Goal: Information Seeking & Learning: Find specific fact

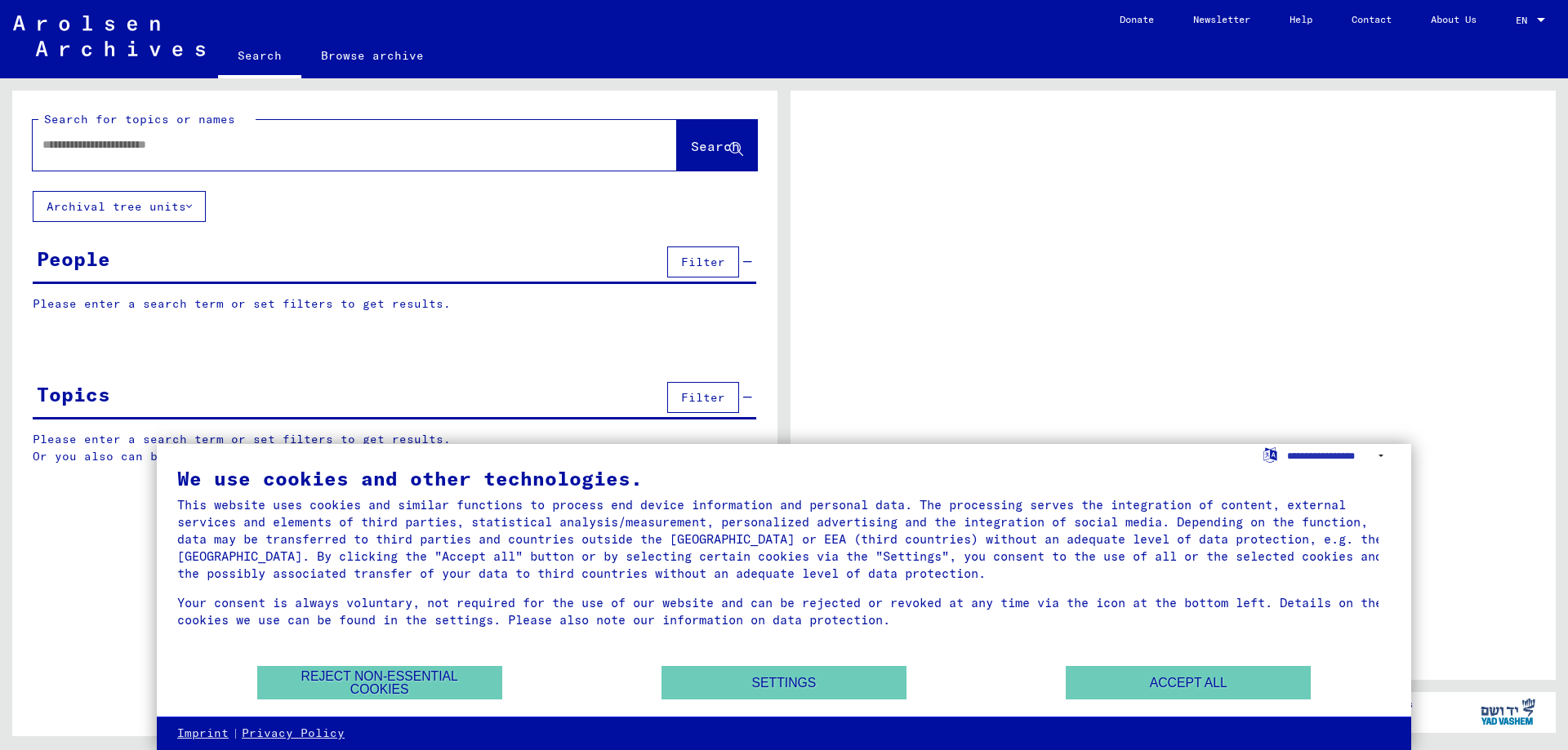
click at [97, 140] on input "text" at bounding box center [339, 145] width 595 height 17
type input "********"
click at [691, 146] on span "Search" at bounding box center [715, 146] width 49 height 16
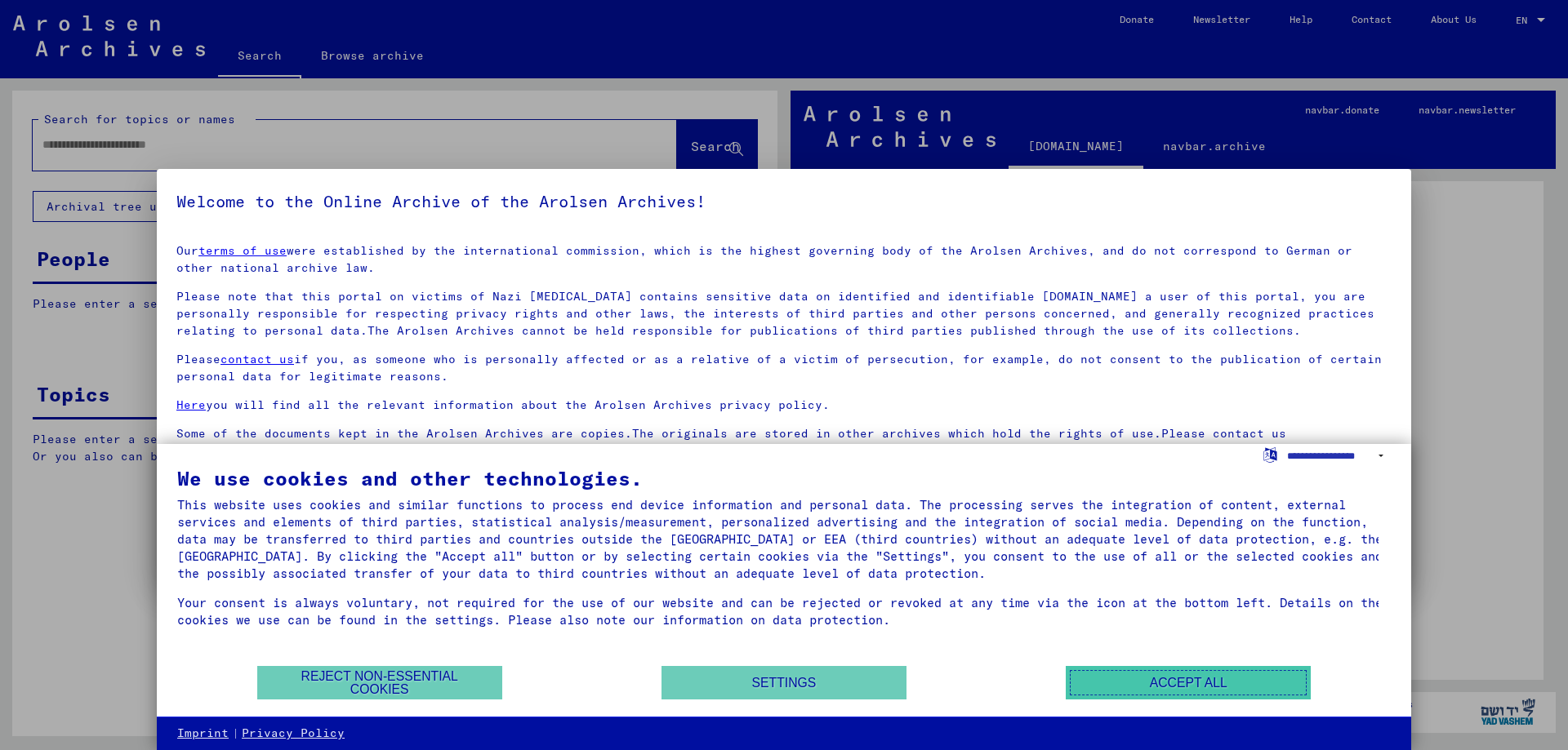
click at [1106, 686] on button "Accept all" at bounding box center [1188, 682] width 245 height 34
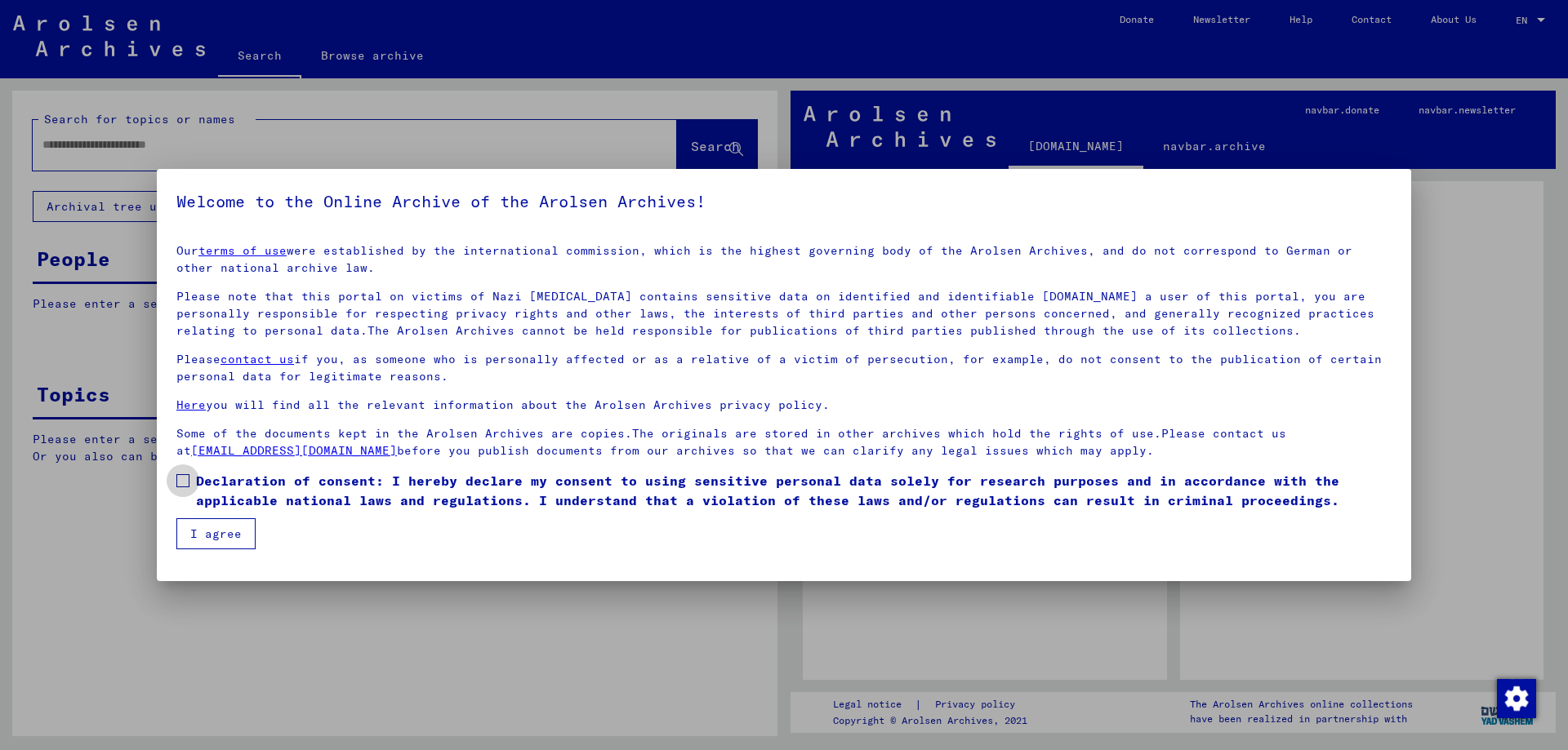
click at [187, 479] on span at bounding box center [183, 481] width 13 height 13
click at [213, 531] on button "I agree" at bounding box center [216, 534] width 80 height 31
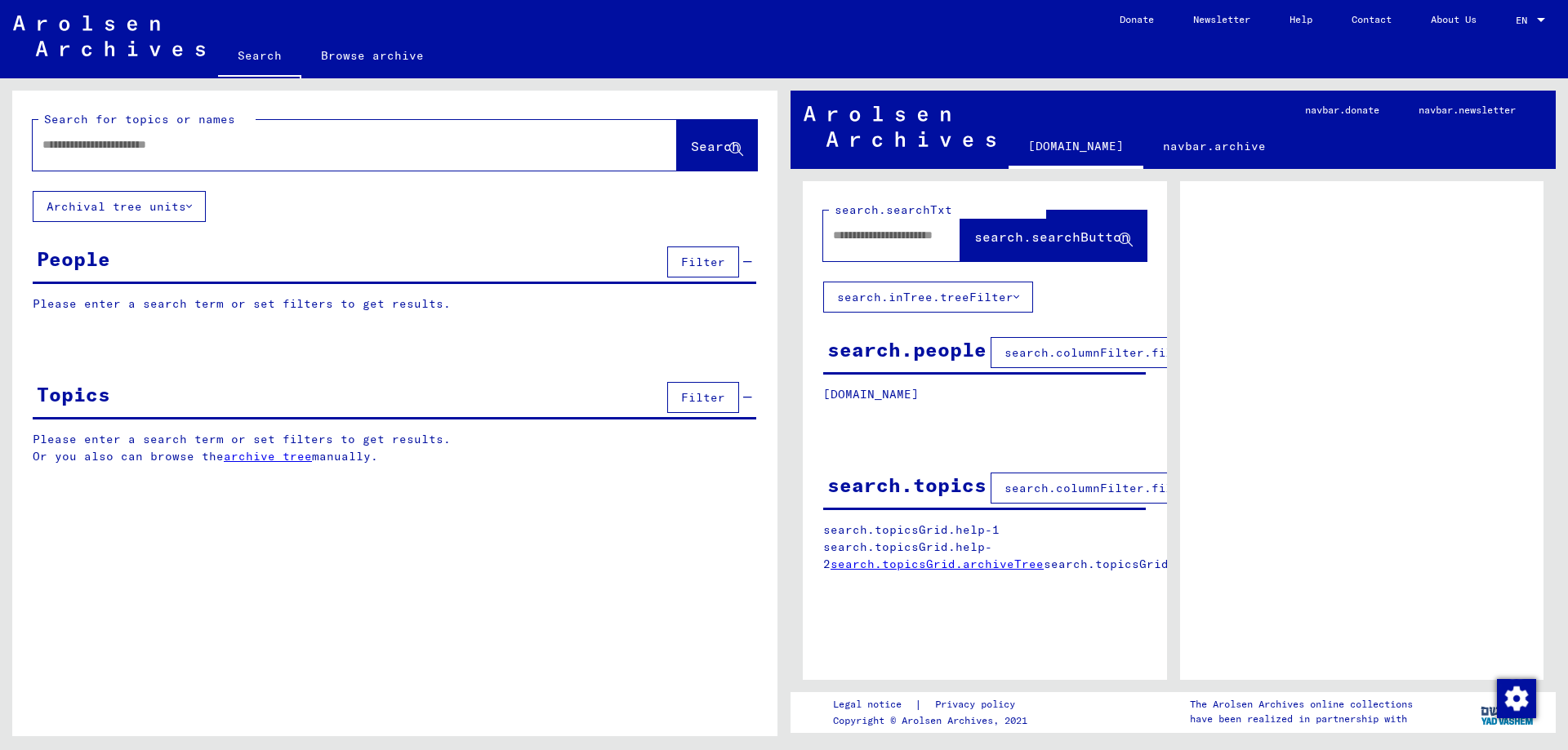
click at [174, 147] on input "text" at bounding box center [339, 145] width 595 height 17
click at [704, 147] on span "Search" at bounding box center [715, 146] width 49 height 16
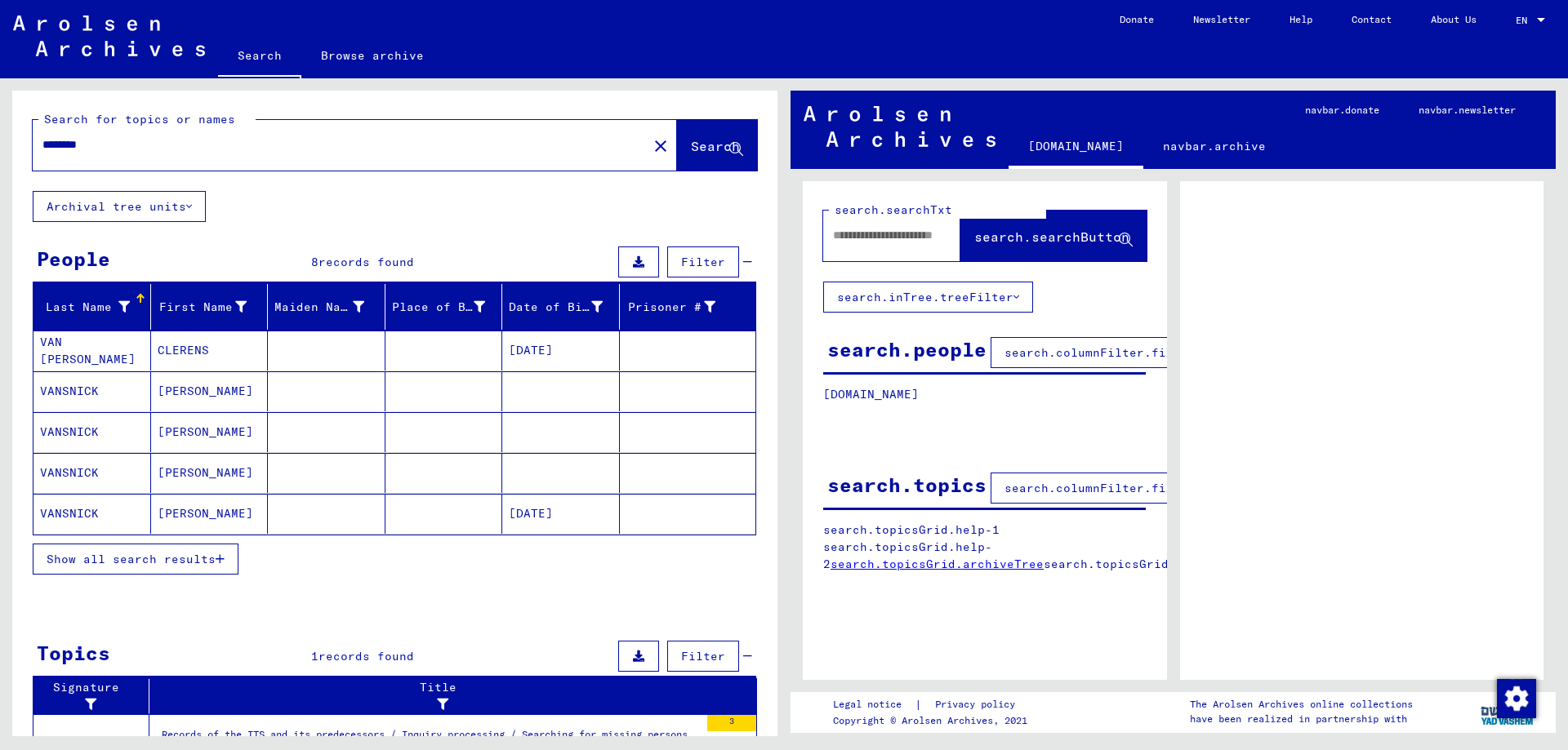
click at [185, 560] on span "Show all search results" at bounding box center [131, 558] width 169 height 14
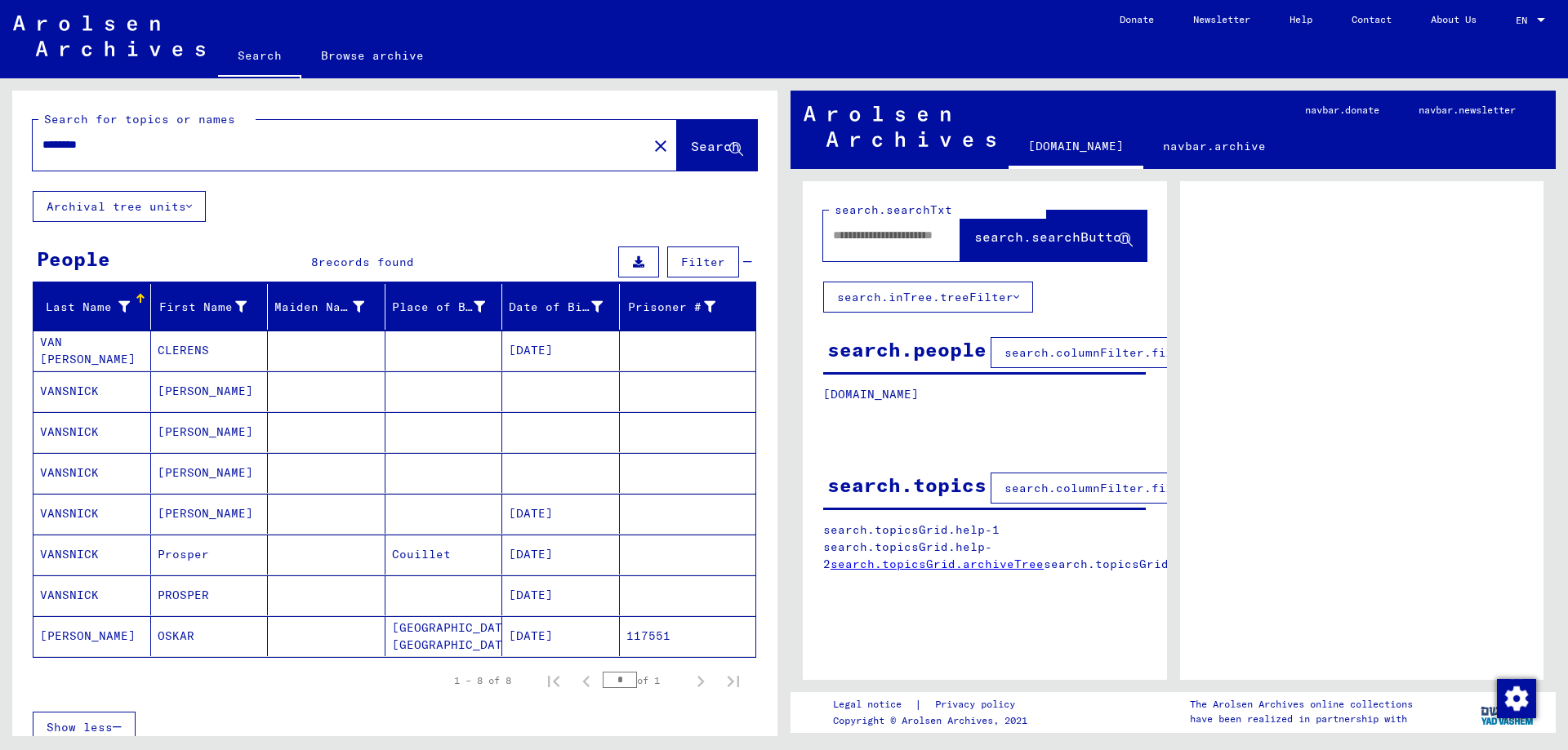
click at [62, 142] on input "********" at bounding box center [339, 145] width 595 height 17
type input "*********"
click at [691, 148] on span "Search" at bounding box center [715, 146] width 49 height 16
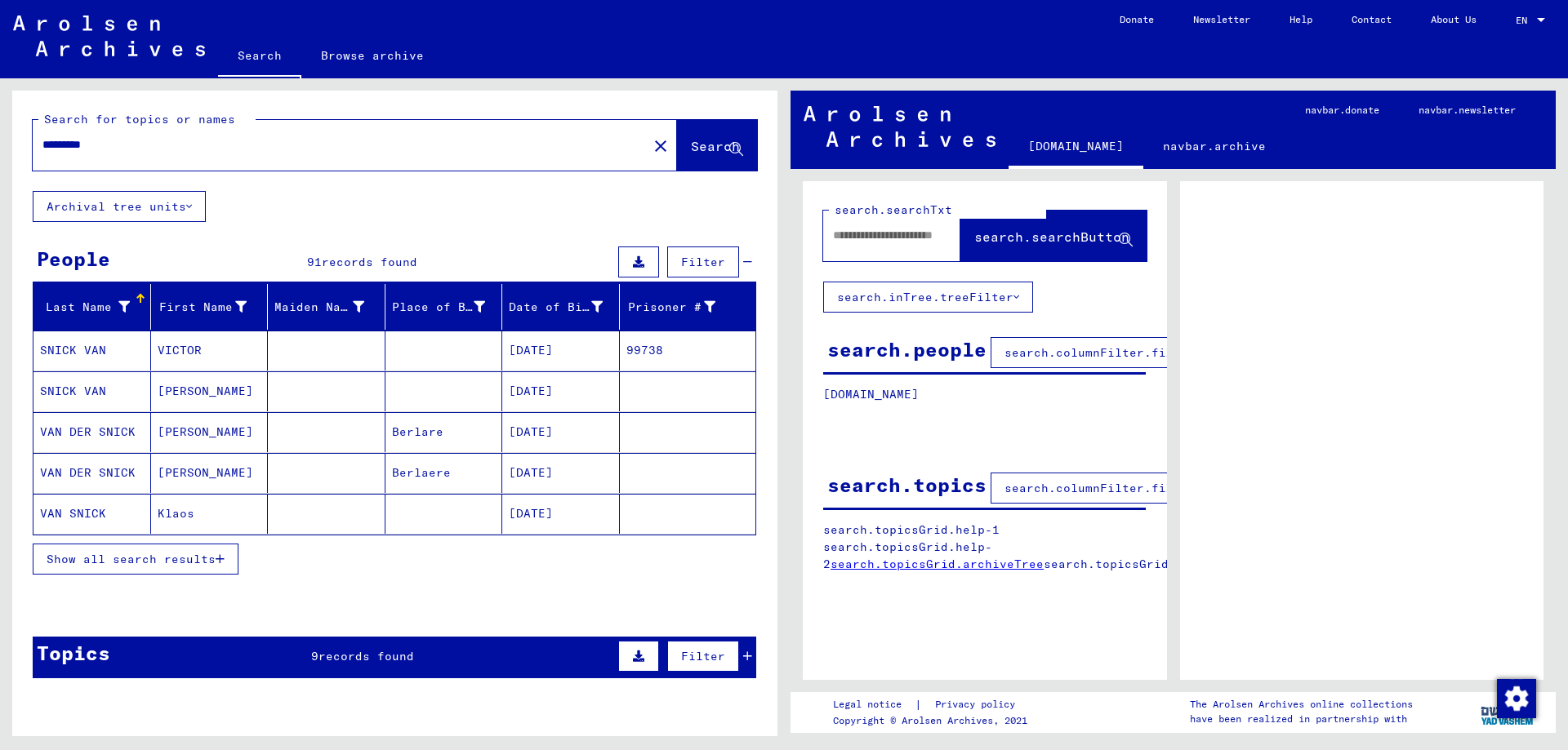
click at [100, 563] on span "Show all search results" at bounding box center [131, 558] width 169 height 14
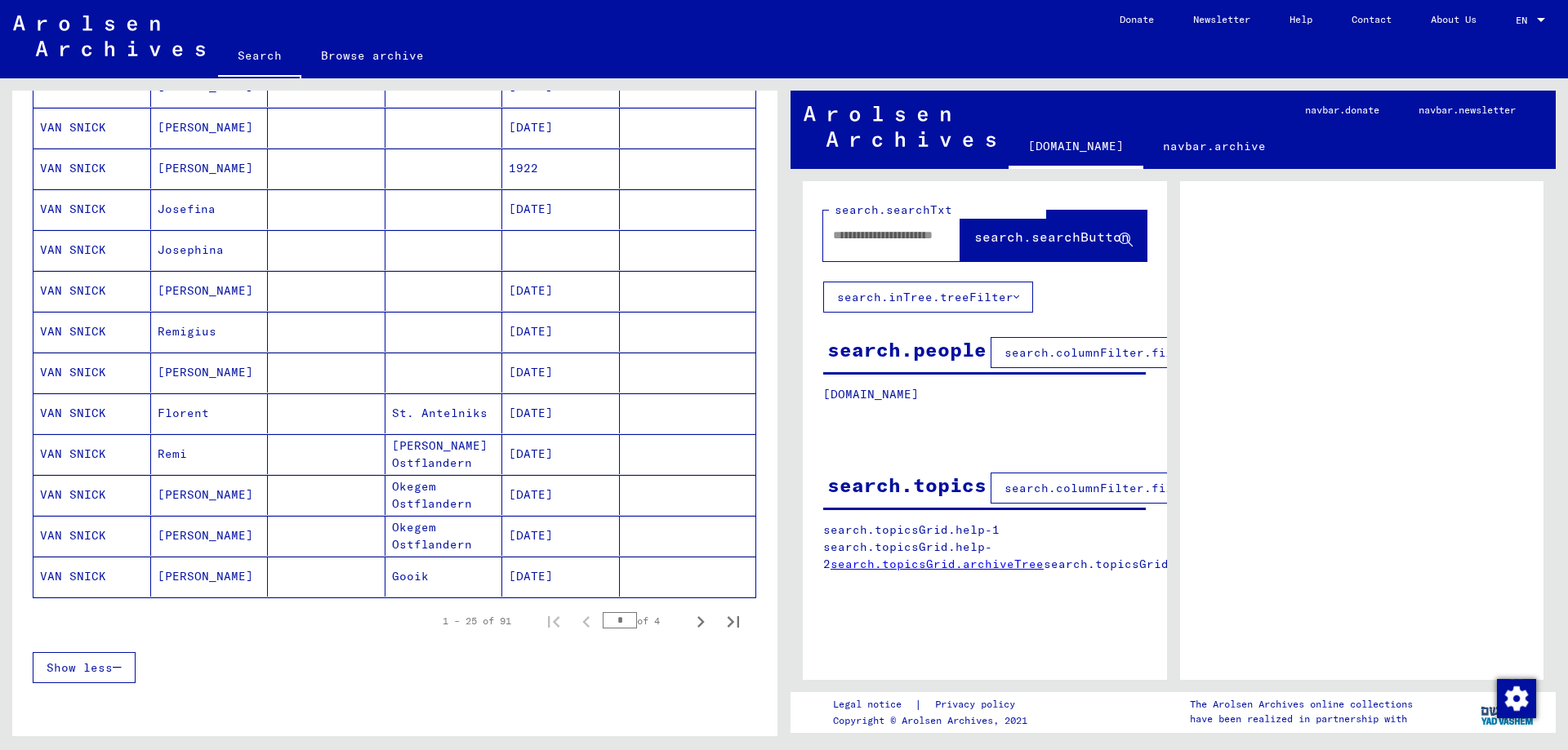
scroll to position [759, 0]
click at [698, 616] on icon "Next page" at bounding box center [702, 617] width 8 height 11
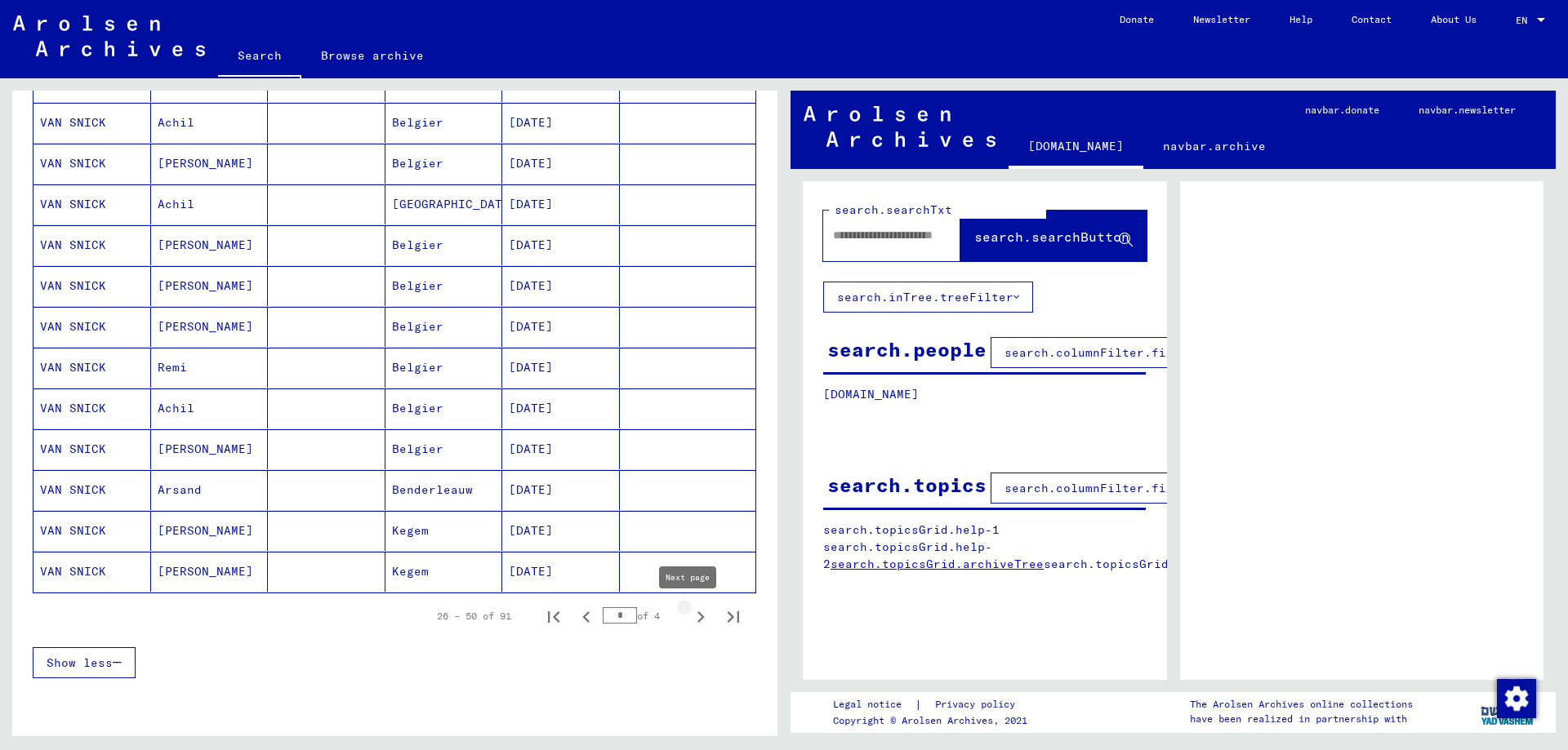
click at [689, 611] on icon "Next page" at bounding box center [701, 617] width 23 height 23
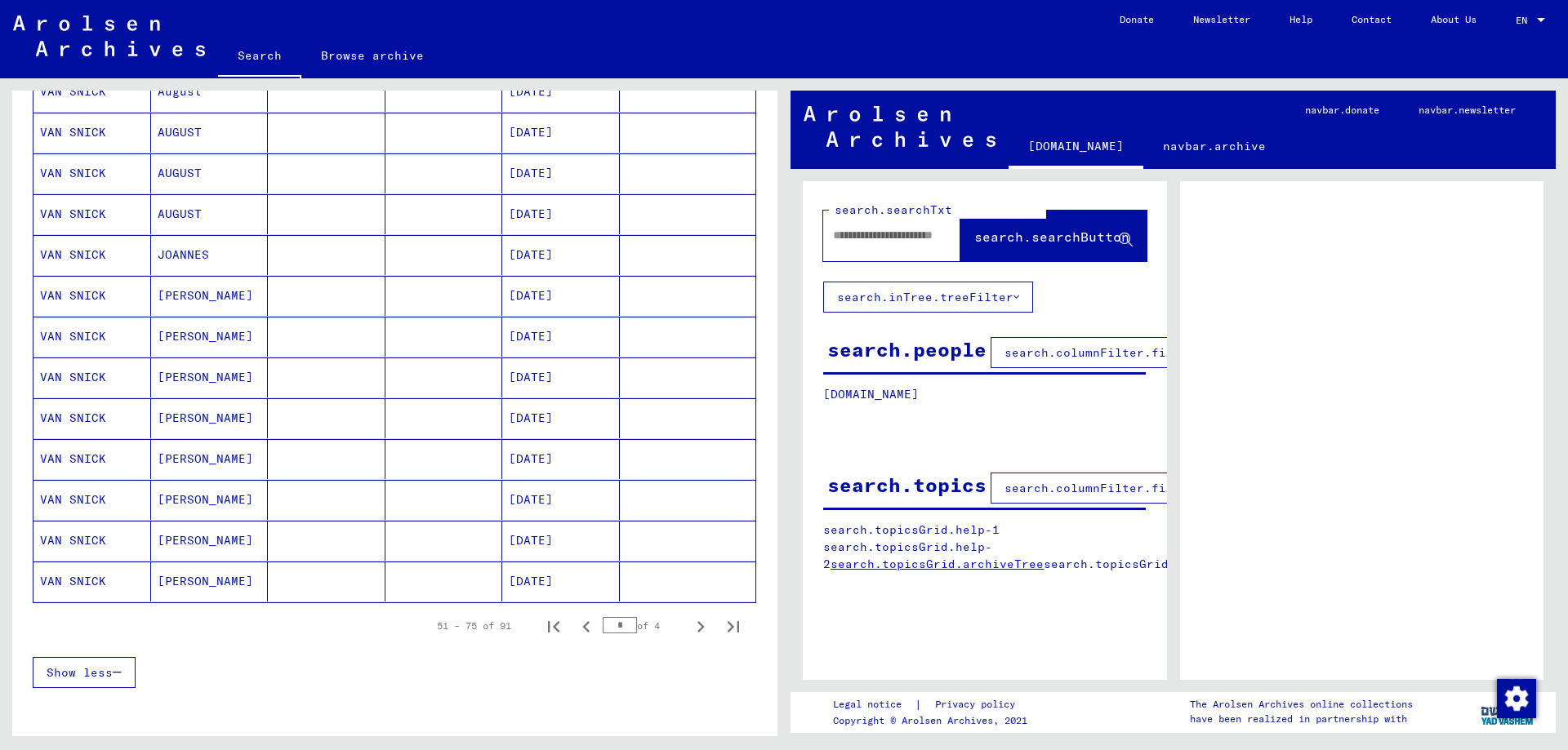
scroll to position [765, 0]
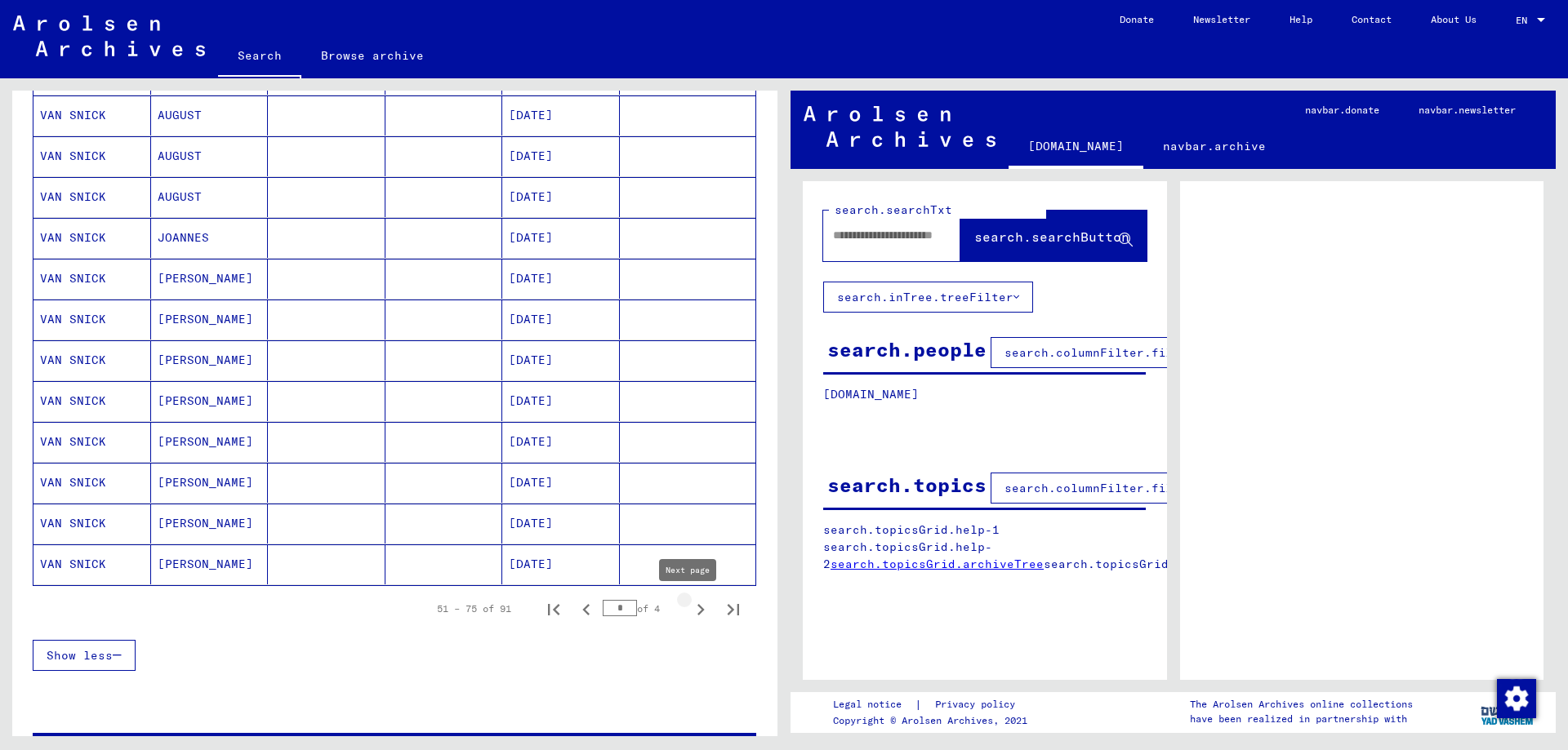
click at [698, 605] on icon "Next page" at bounding box center [702, 610] width 8 height 11
type input "*"
